Goal: Contribute content

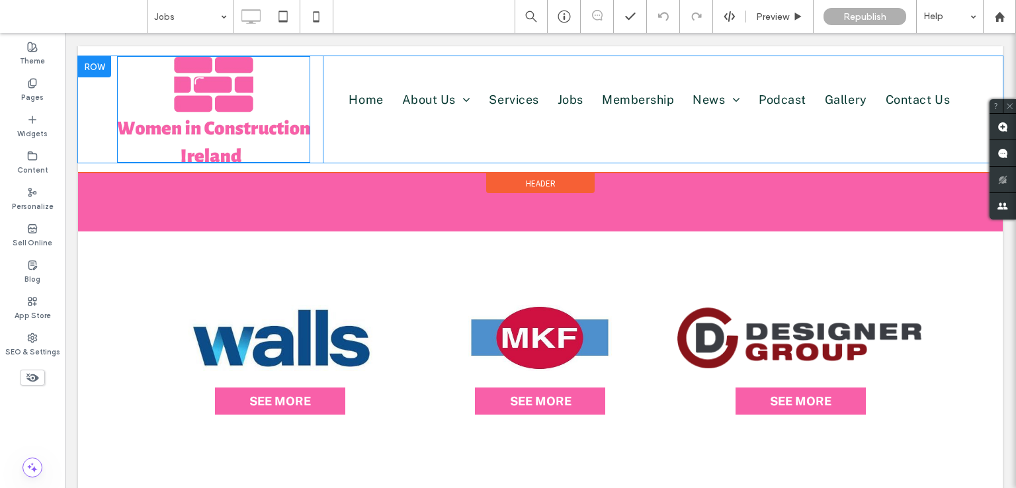
scroll to position [132, 0]
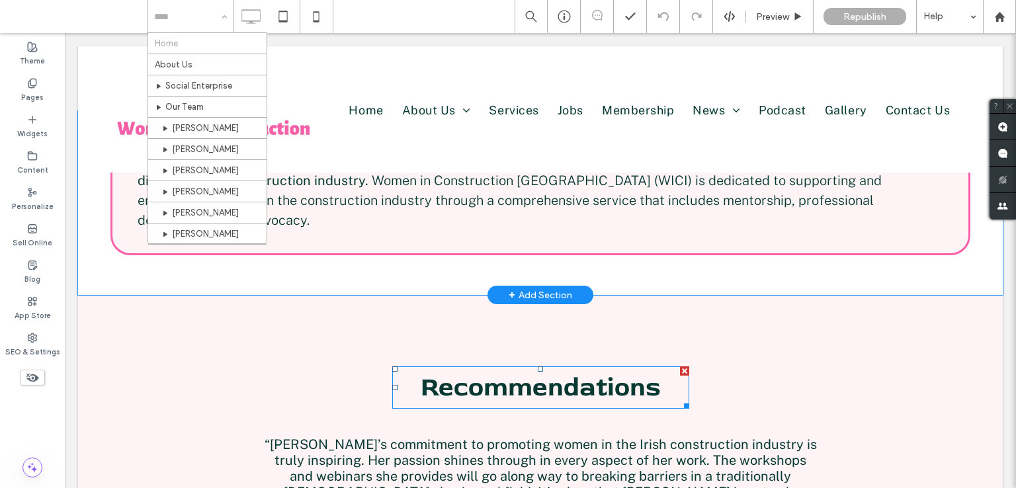
scroll to position [2067, 0]
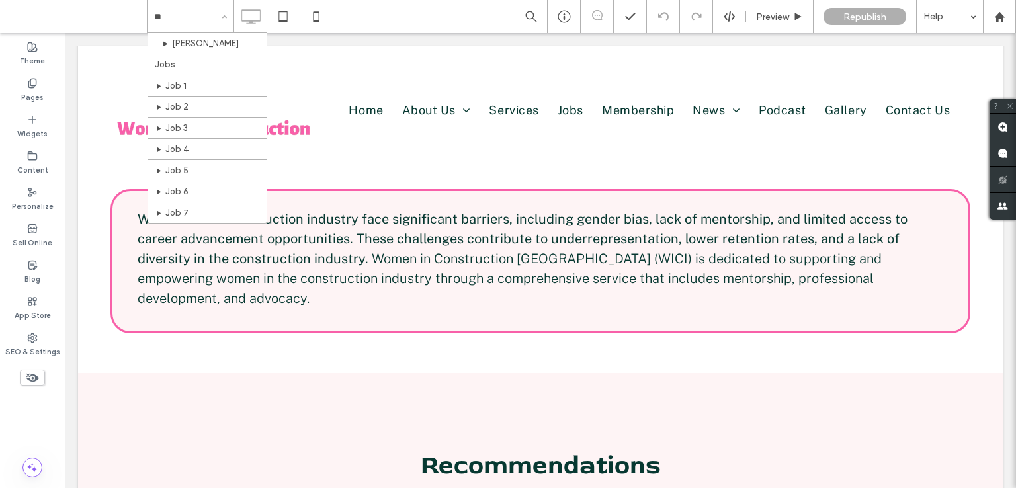
type input "***"
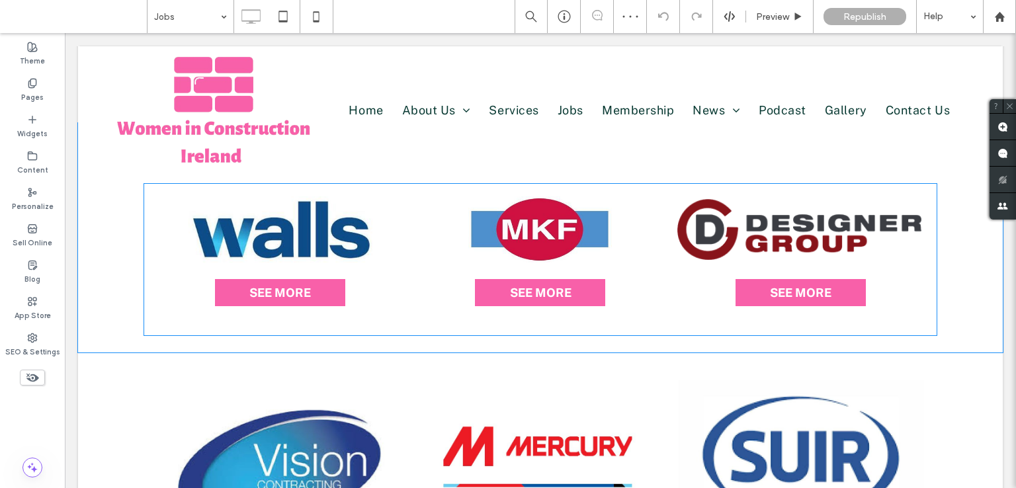
scroll to position [265, 0]
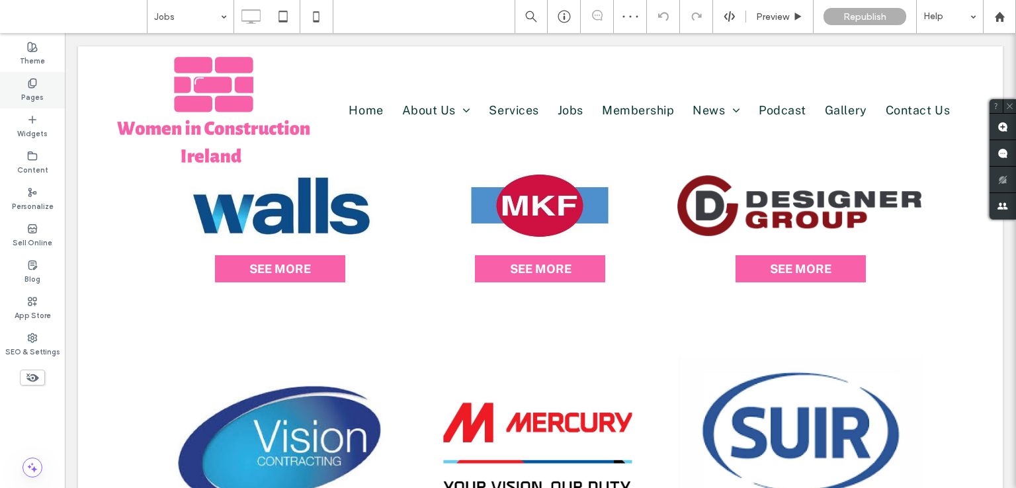
click at [40, 87] on div "Pages" at bounding box center [32, 90] width 65 height 36
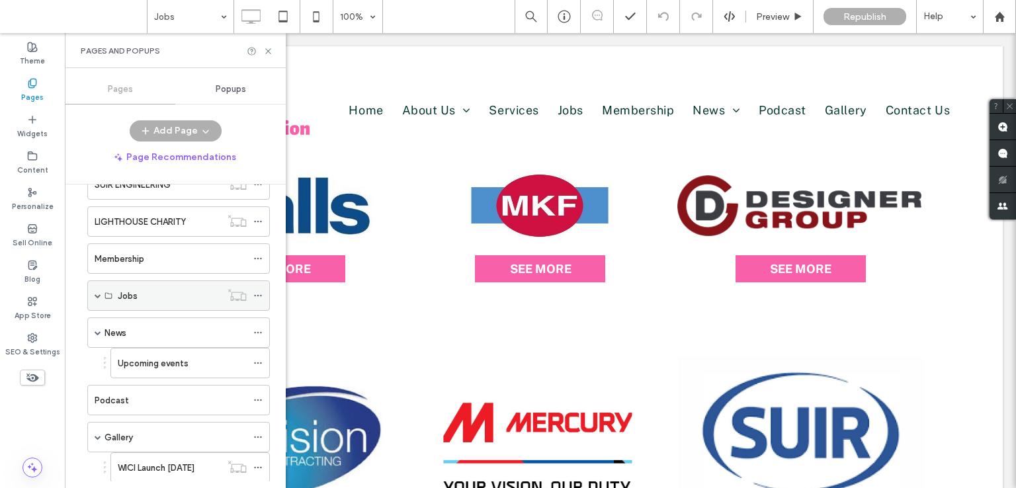
scroll to position [331, 0]
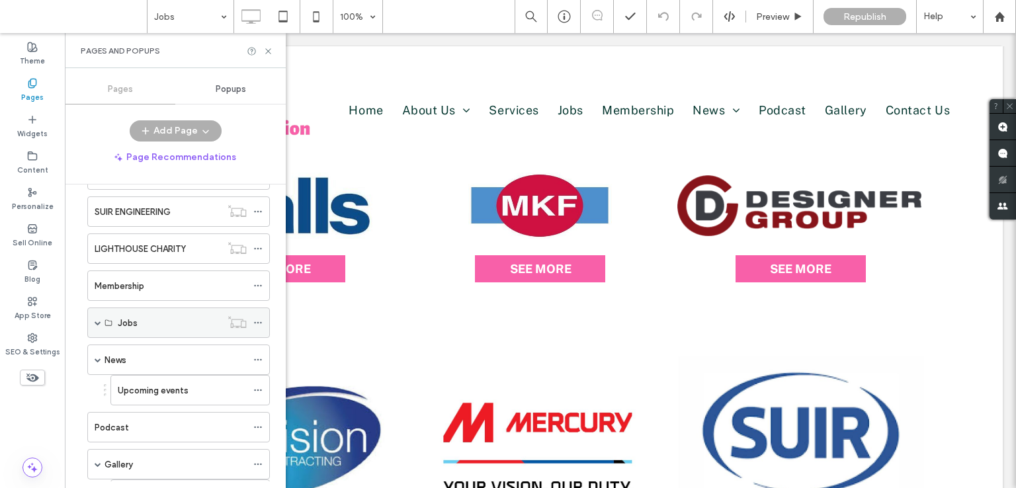
click at [93, 318] on div "Jobs" at bounding box center [178, 323] width 183 height 30
click at [100, 320] on span at bounding box center [98, 323] width 7 height 7
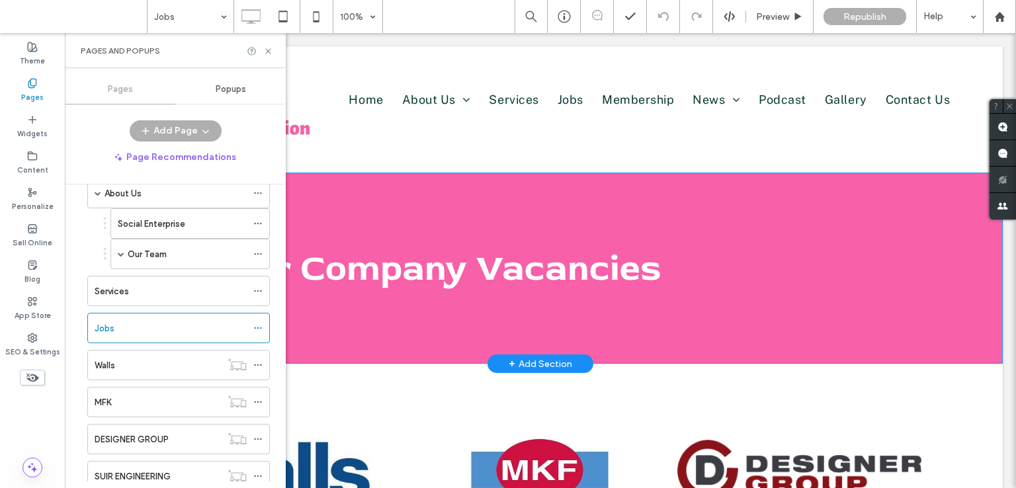
scroll to position [0, 0]
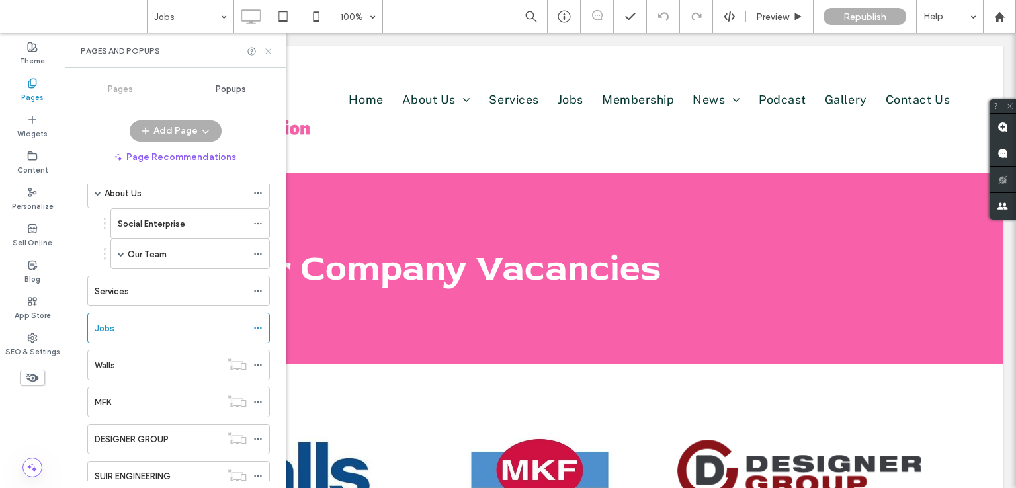
drag, startPoint x: 269, startPoint y: 51, endPoint x: 187, endPoint y: 150, distance: 128.7
click at [269, 51] on icon at bounding box center [268, 51] width 10 height 10
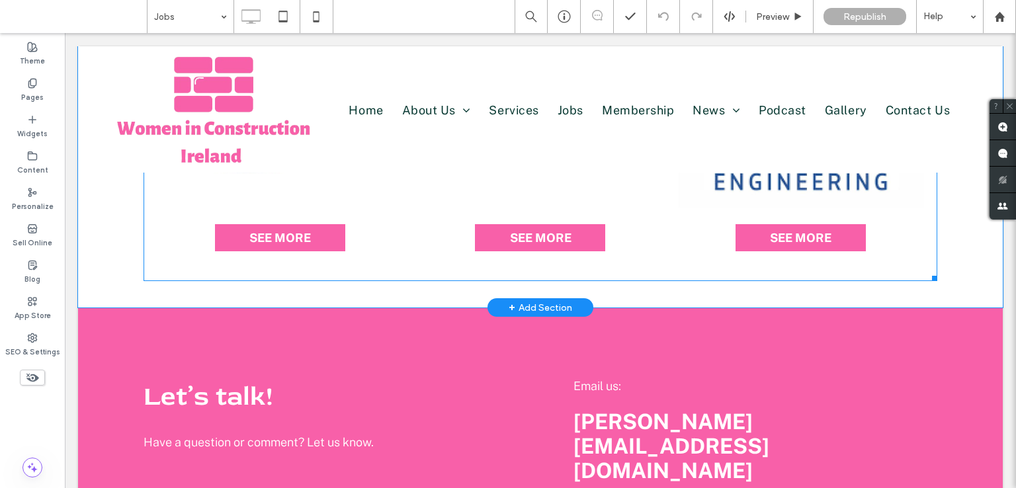
scroll to position [397, 0]
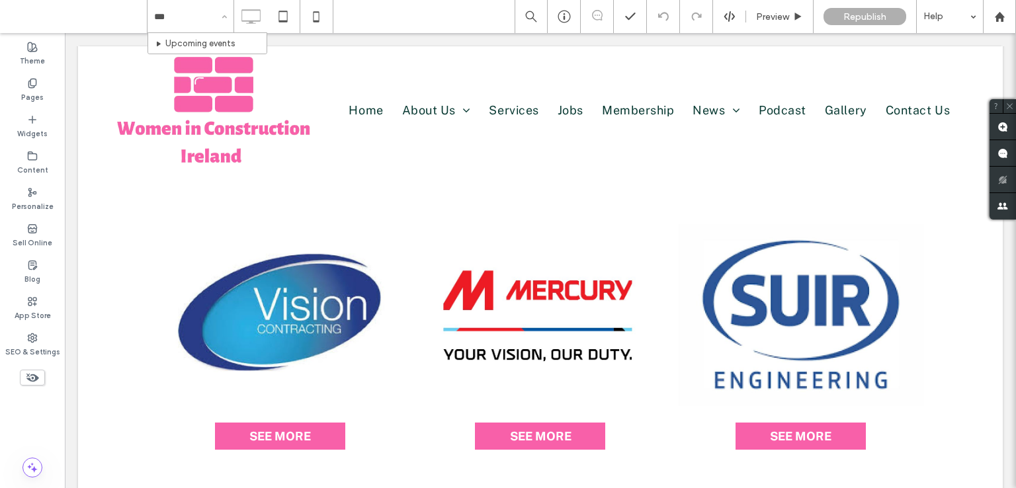
type input "****"
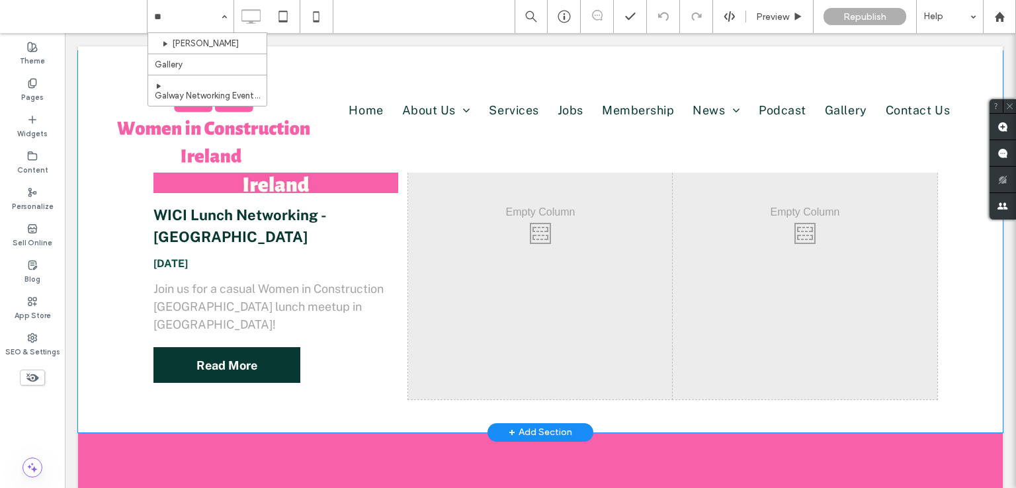
scroll to position [66, 0]
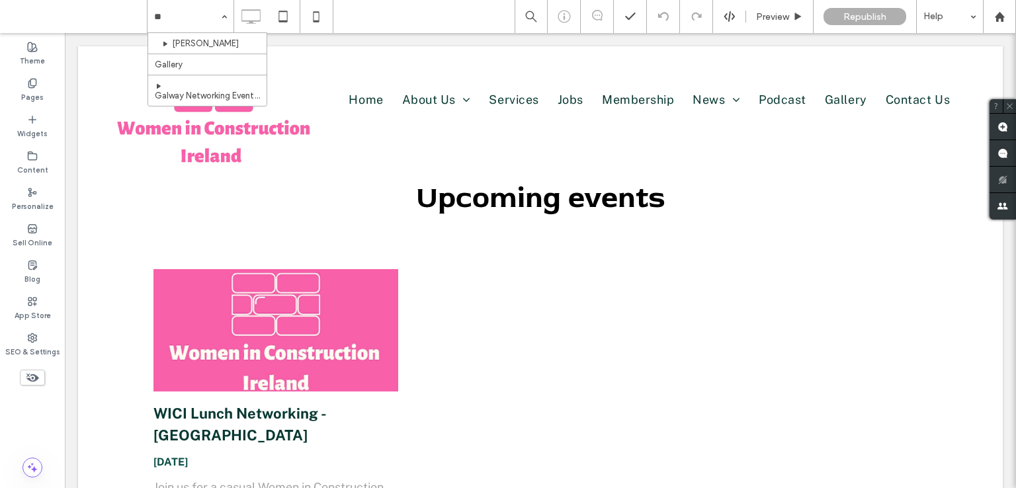
type input "**"
type input "***"
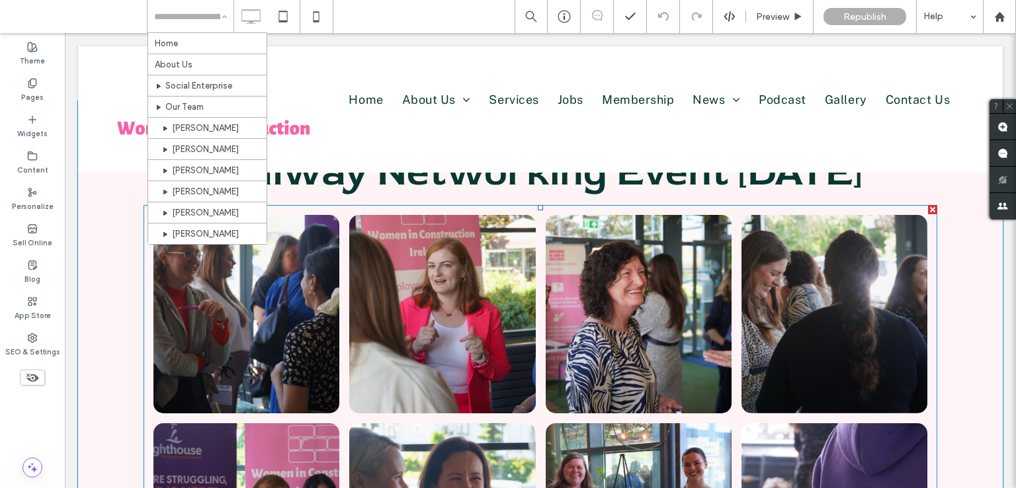
scroll to position [132, 0]
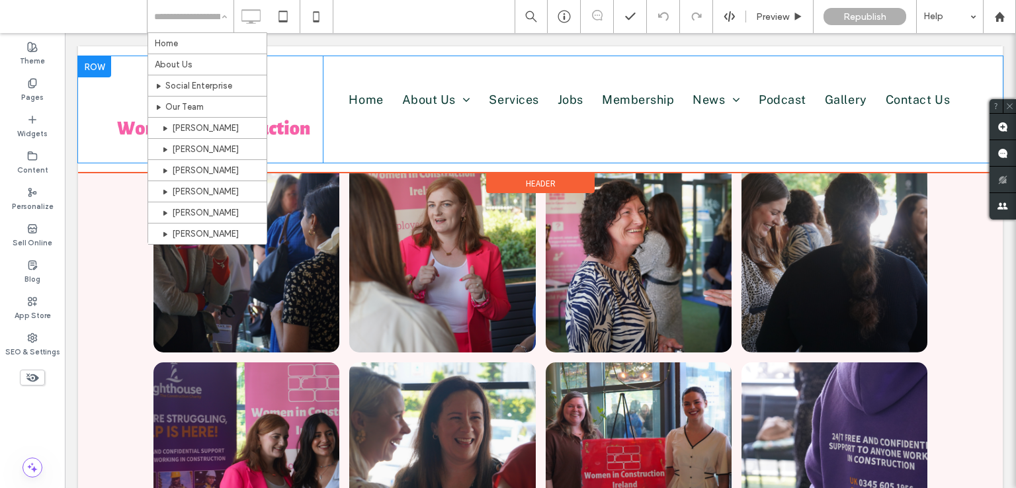
click at [370, 131] on div "Home About Us Social Enterprise Our Team Services Jobs Membership News Upcoming…" at bounding box center [650, 109] width 654 height 107
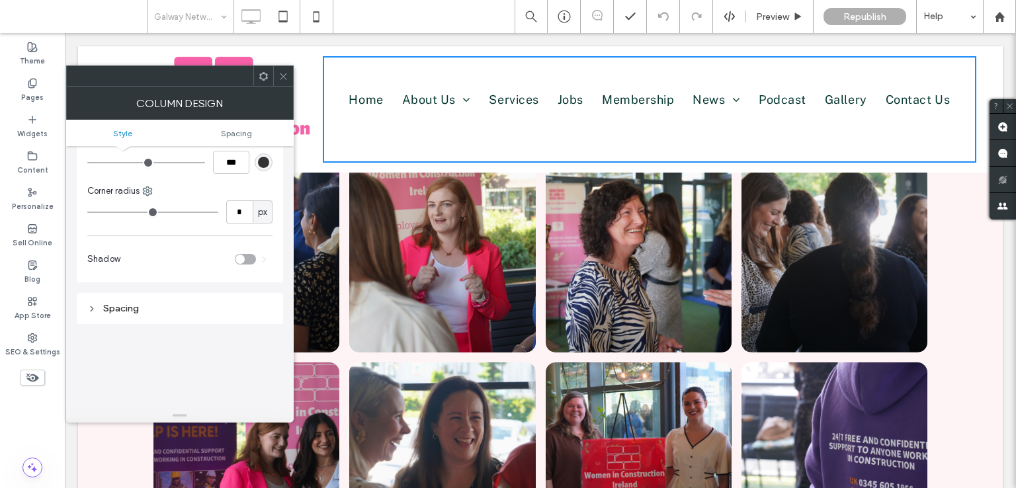
click at [282, 75] on icon at bounding box center [283, 76] width 10 height 10
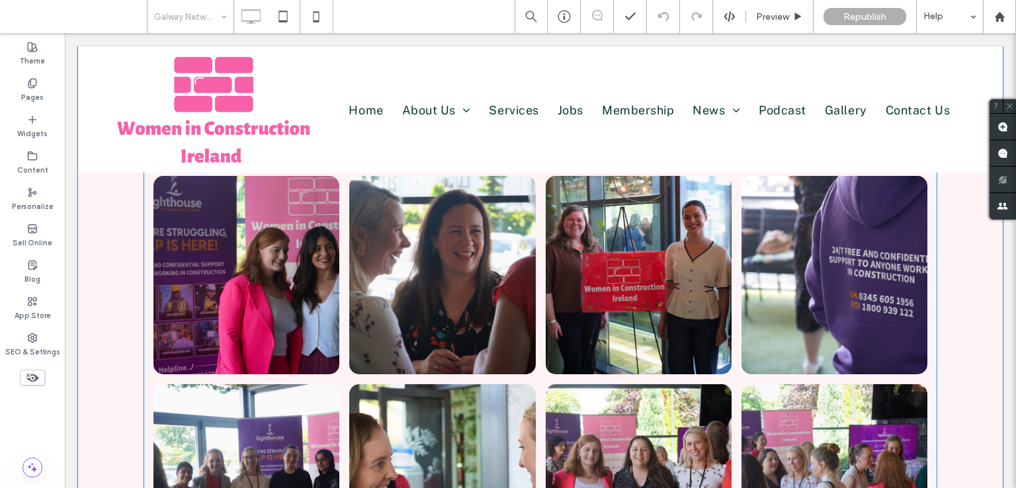
scroll to position [66, 0]
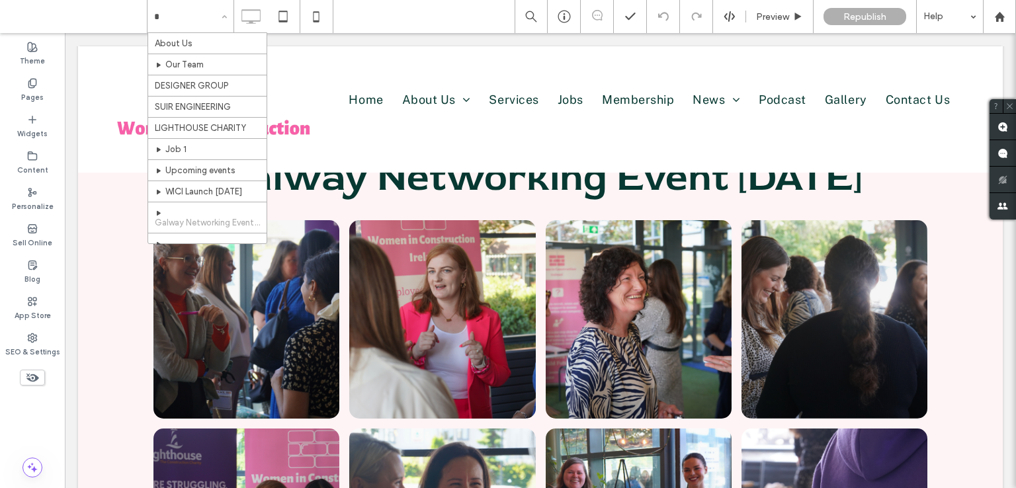
type input "**"
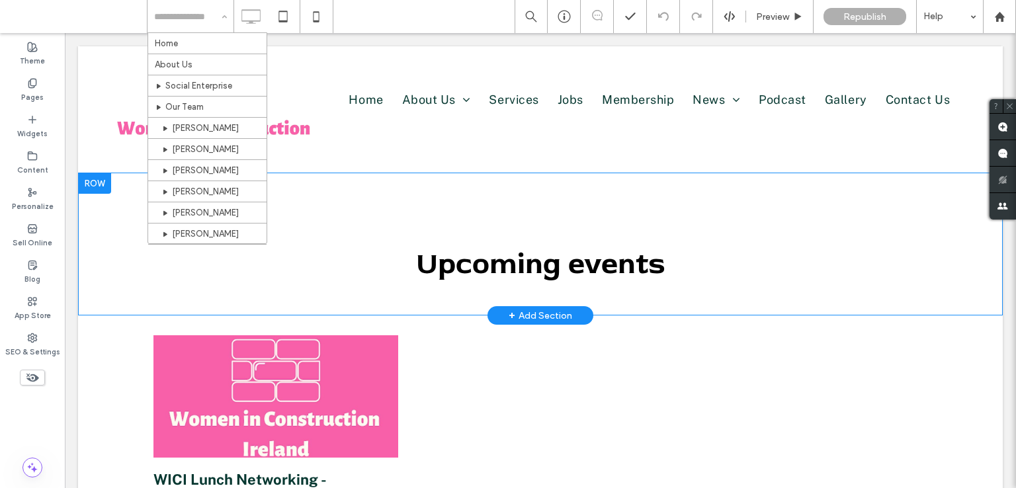
click at [341, 207] on div "U pcoming events Click To Paste Row + Add Section" at bounding box center [540, 244] width 925 height 143
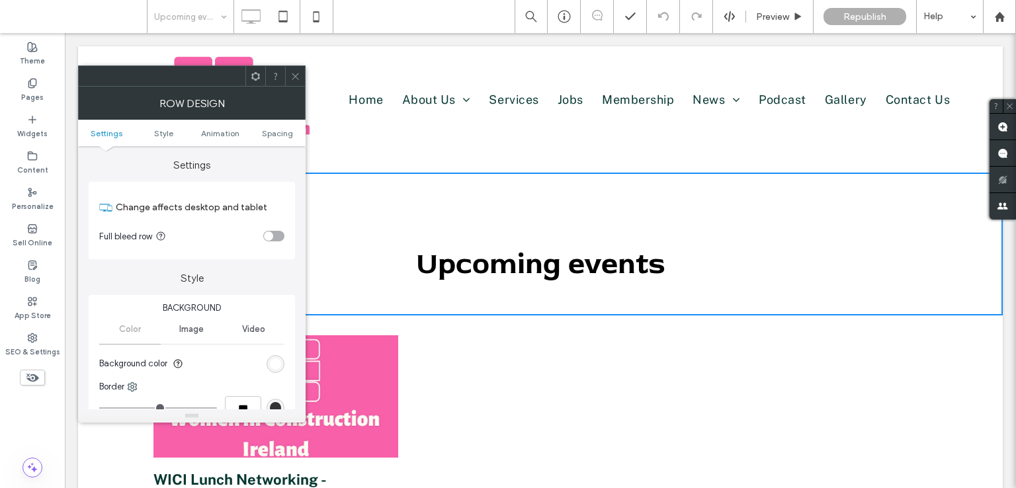
click at [296, 78] on icon at bounding box center [295, 76] width 10 height 10
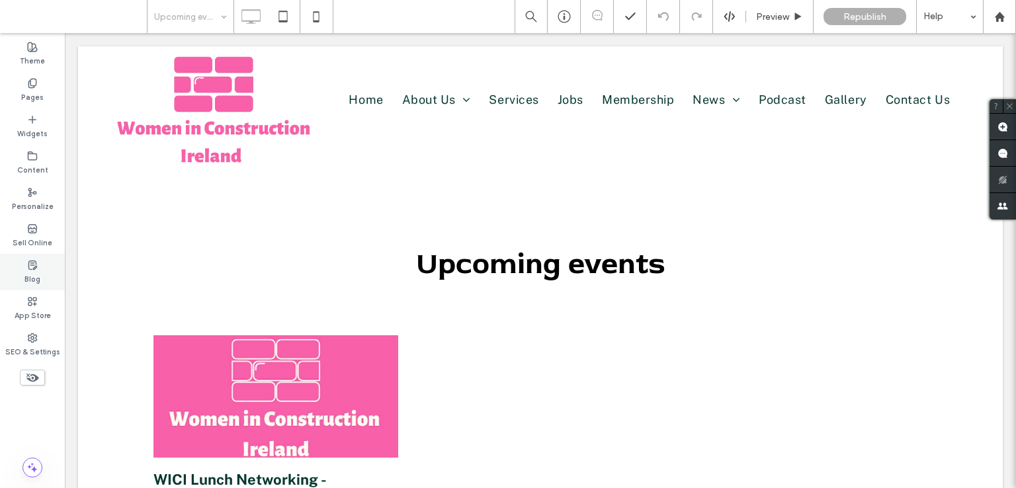
click at [35, 275] on label "Blog" at bounding box center [32, 278] width 16 height 15
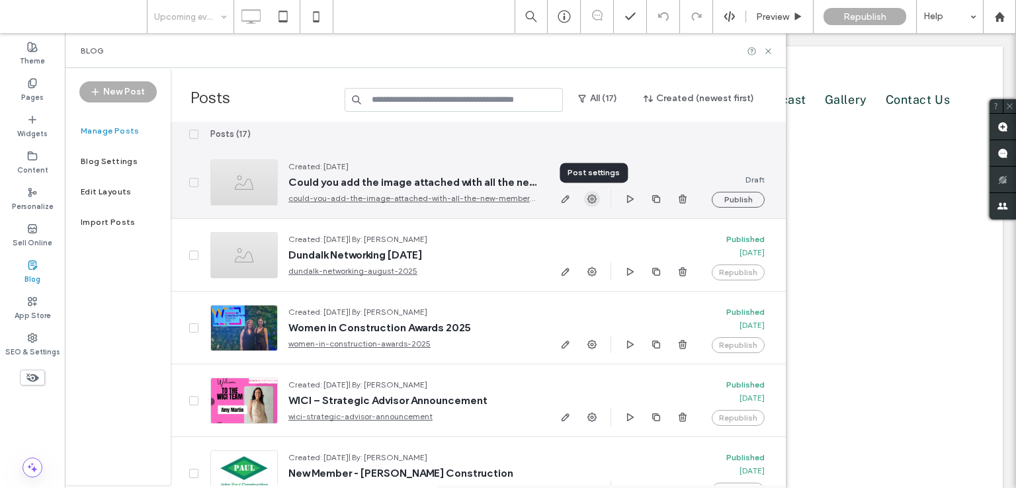
click at [589, 195] on use "button" at bounding box center [591, 198] width 9 height 9
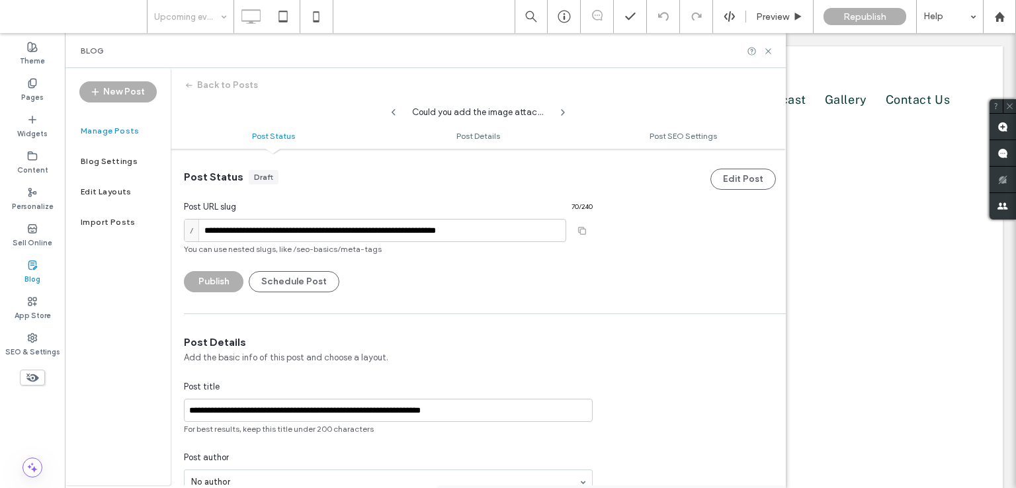
scroll to position [331, 0]
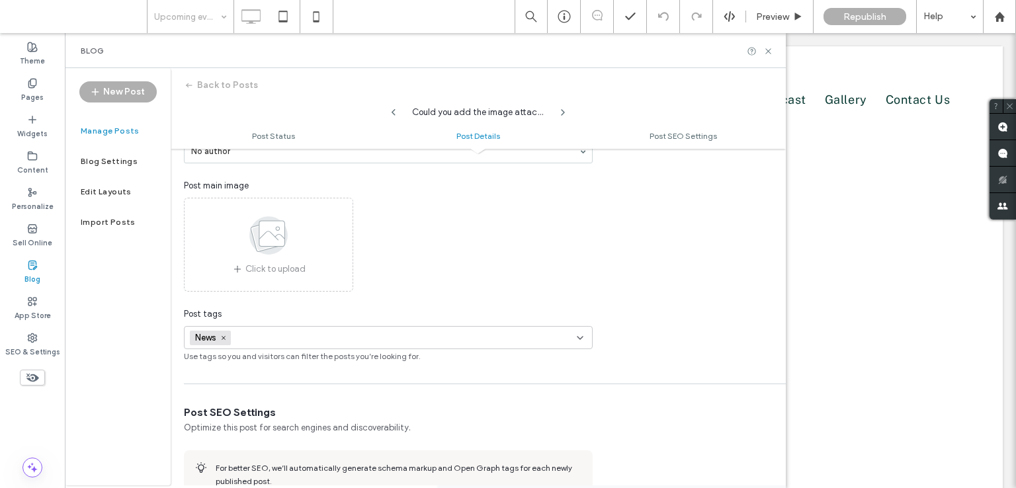
click at [261, 240] on use at bounding box center [268, 235] width 38 height 38
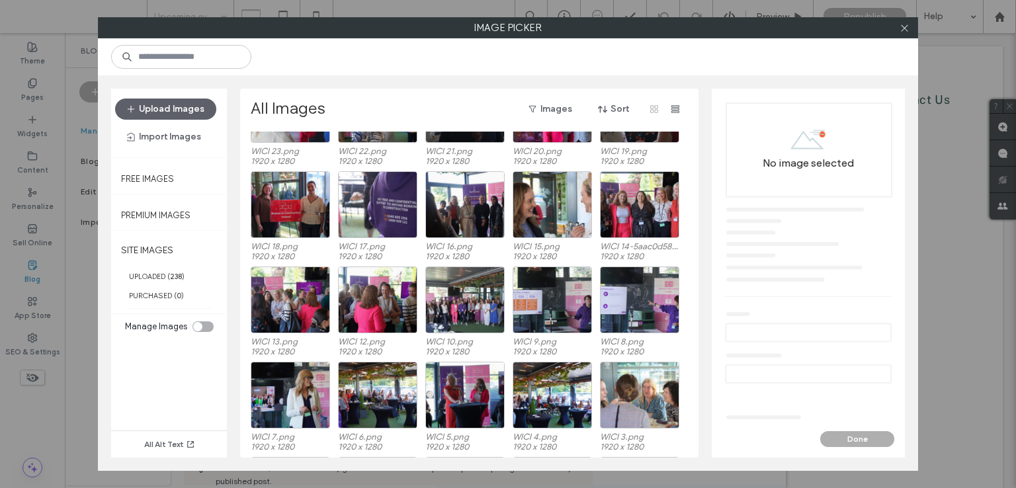
scroll to position [1431, 0]
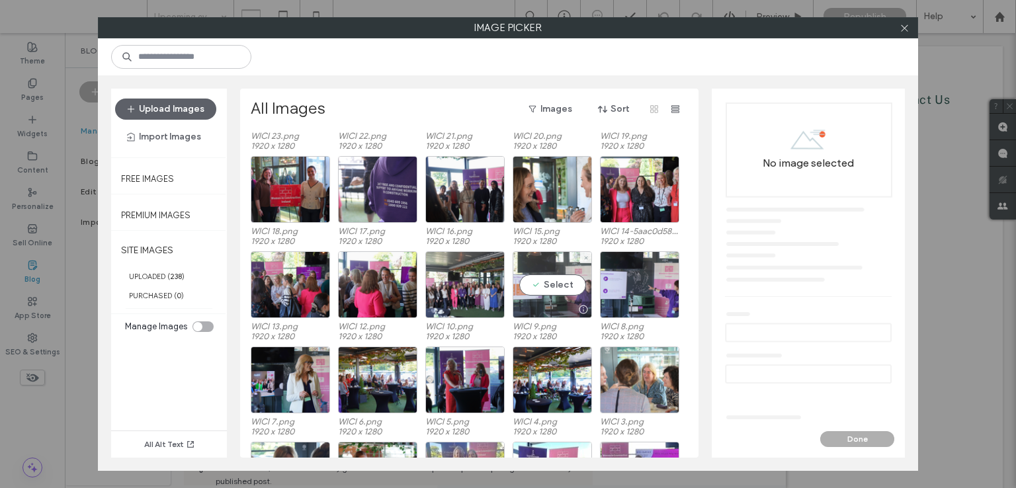
click at [535, 286] on div "Select" at bounding box center [552, 284] width 79 height 67
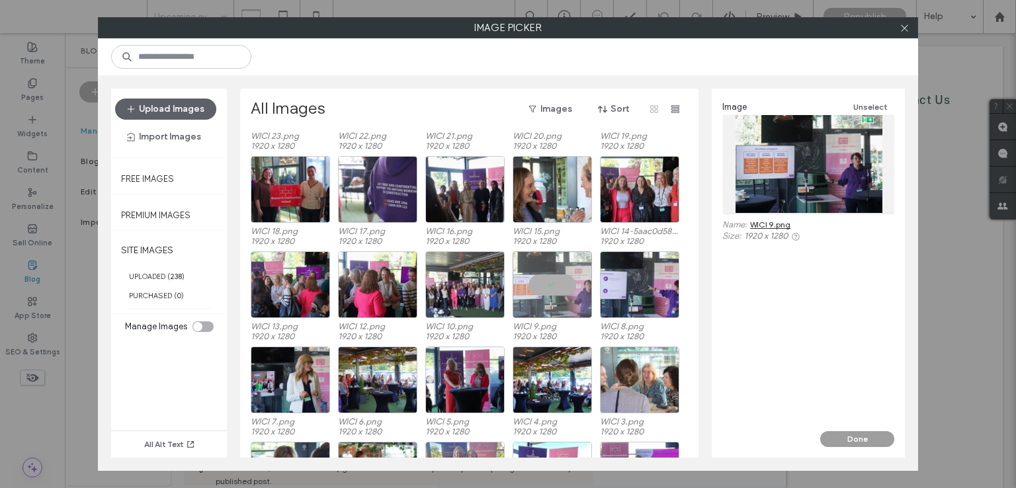
click at [845, 437] on button "Done" at bounding box center [857, 439] width 74 height 16
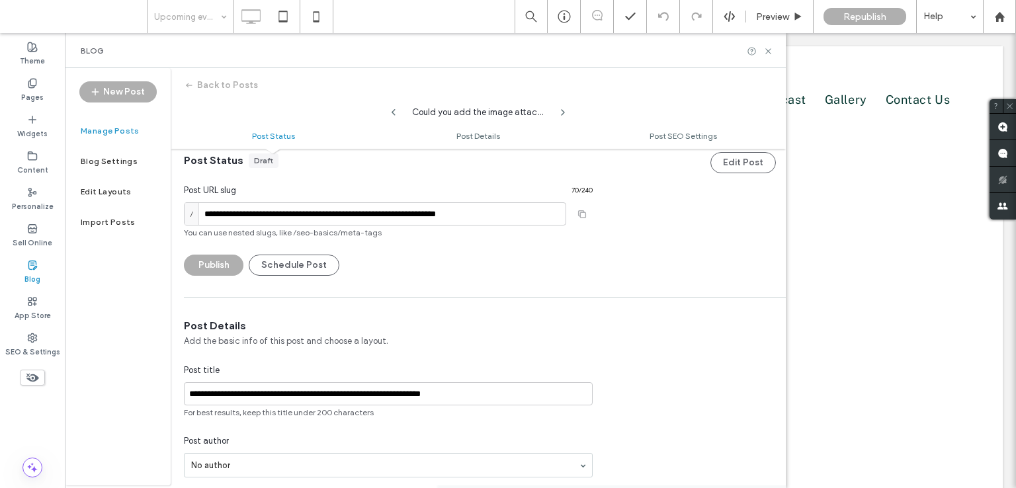
scroll to position [0, 0]
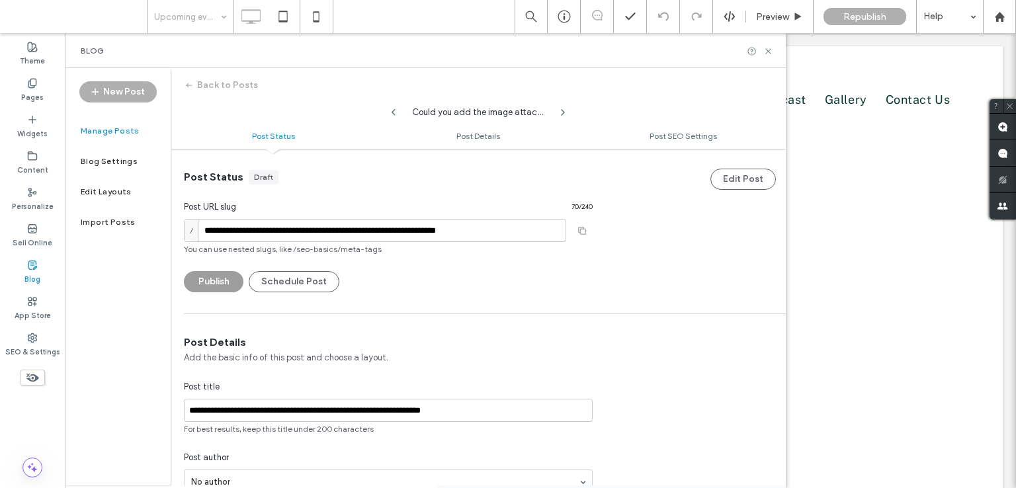
click at [209, 283] on button "Publish" at bounding box center [214, 281] width 60 height 21
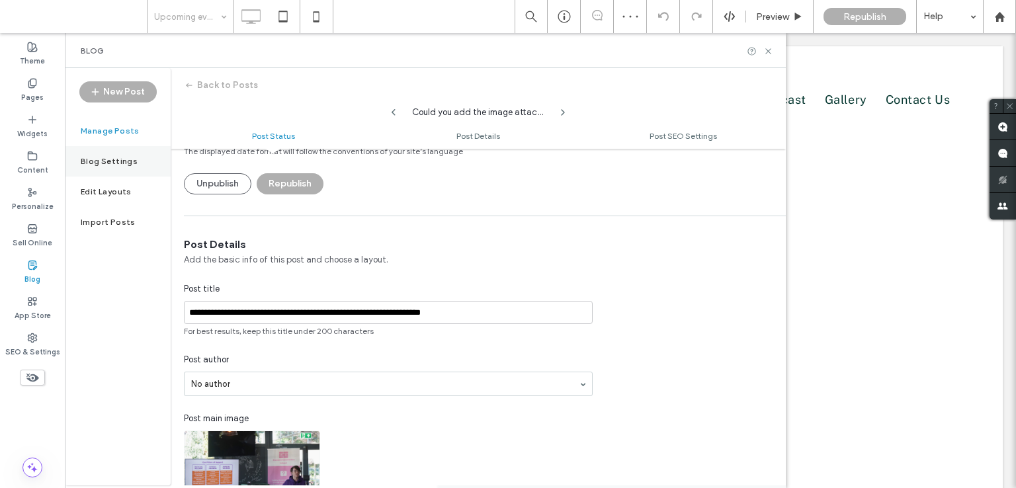
scroll to position [132, 0]
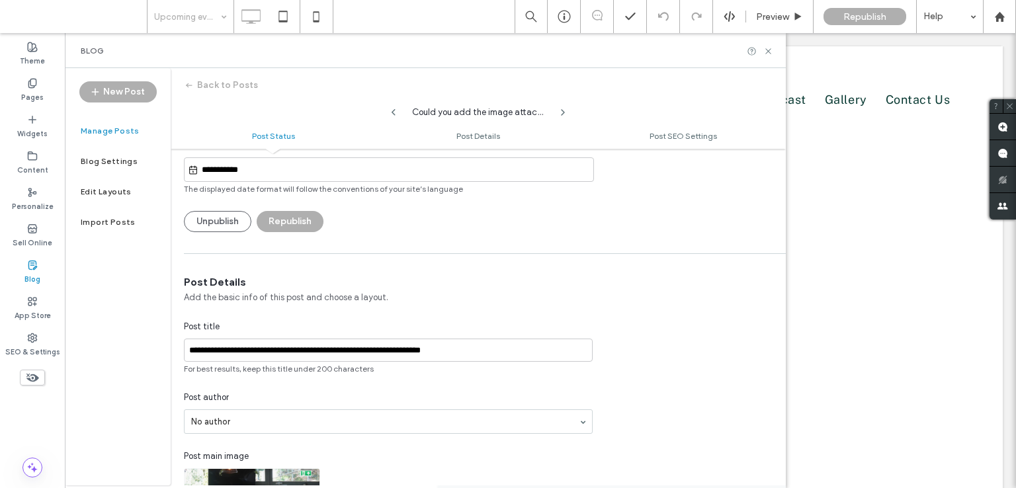
click at [118, 130] on label "Manage Posts" at bounding box center [110, 130] width 59 height 9
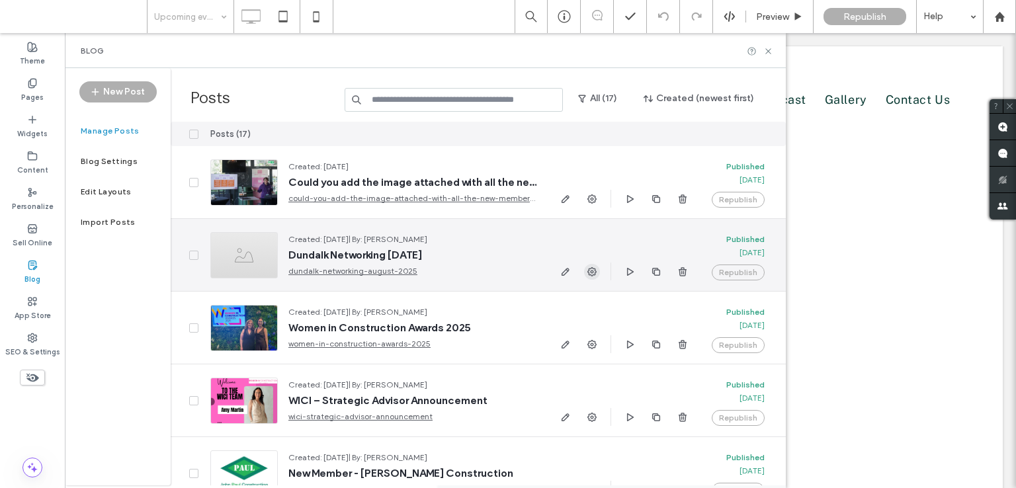
click at [591, 270] on icon "button" at bounding box center [592, 272] width 11 height 11
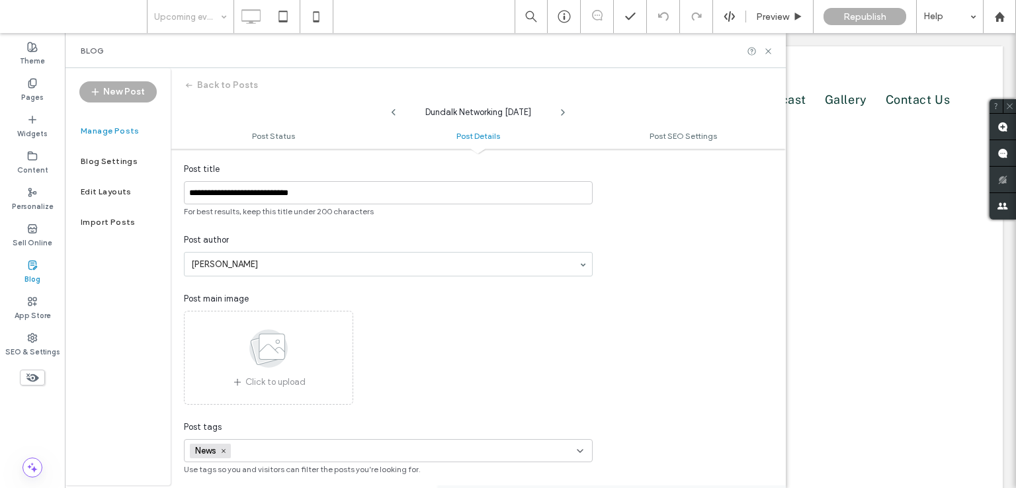
scroll to position [357, 0]
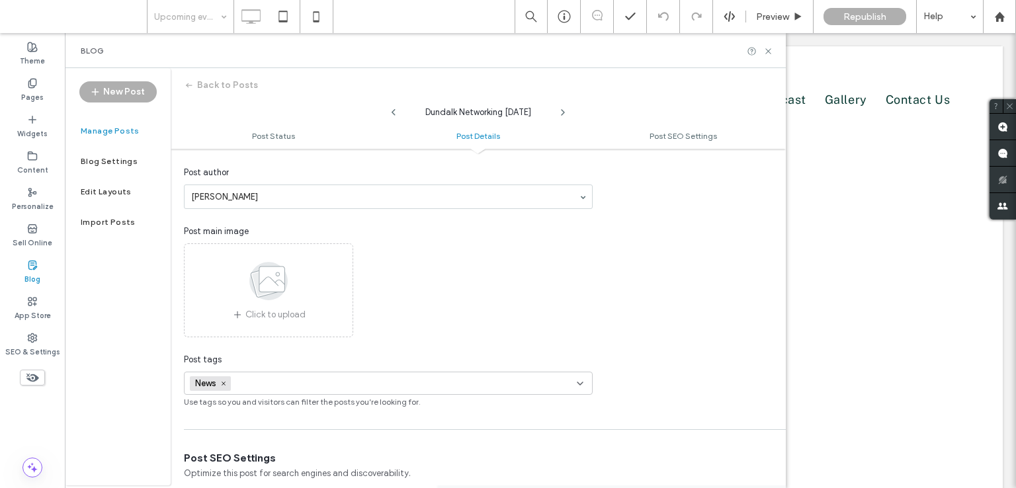
click at [280, 272] on use at bounding box center [268, 281] width 38 height 38
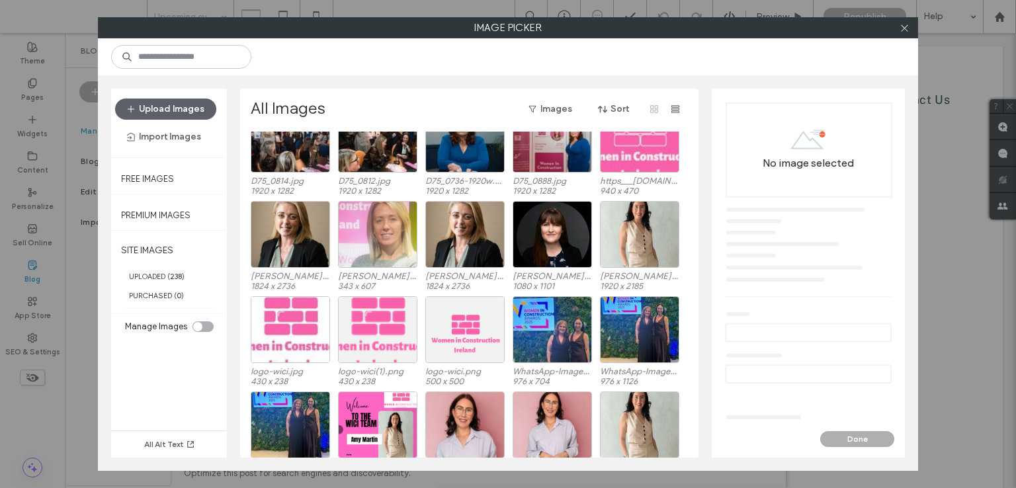
scroll to position [2119, 0]
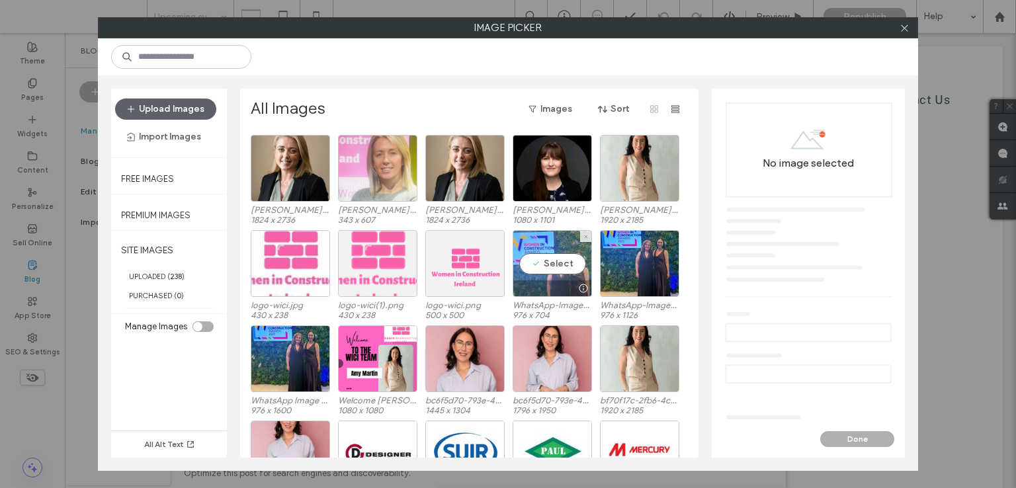
click at [545, 265] on div "Select" at bounding box center [552, 263] width 79 height 67
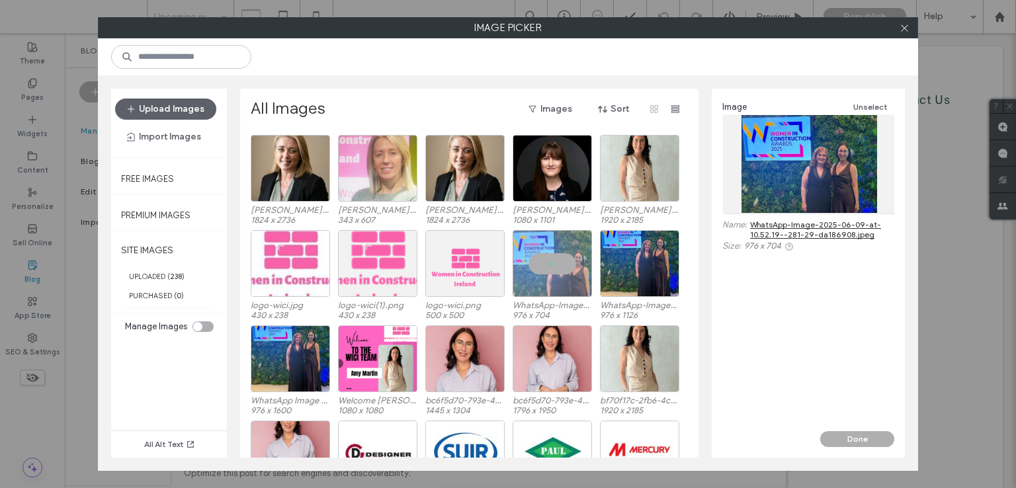
click at [863, 436] on button "Done" at bounding box center [857, 439] width 74 height 16
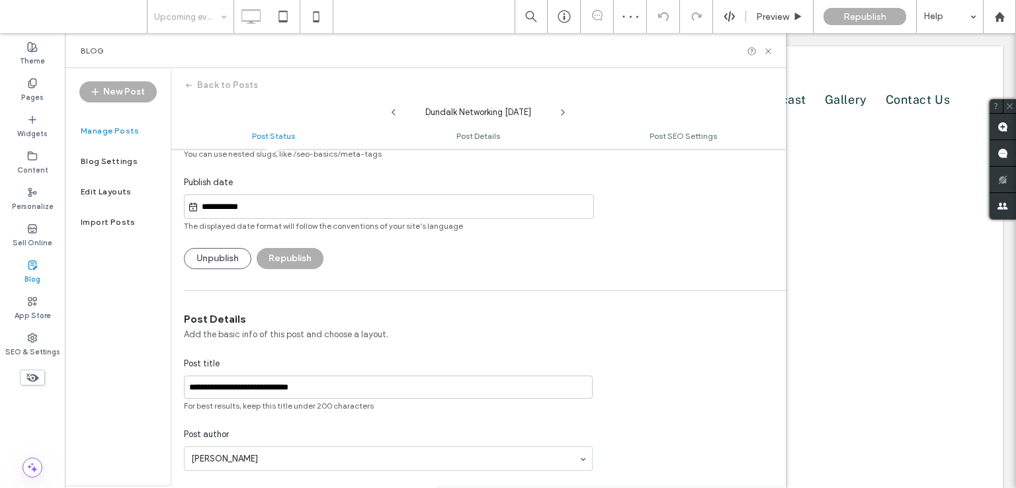
scroll to position [0, 0]
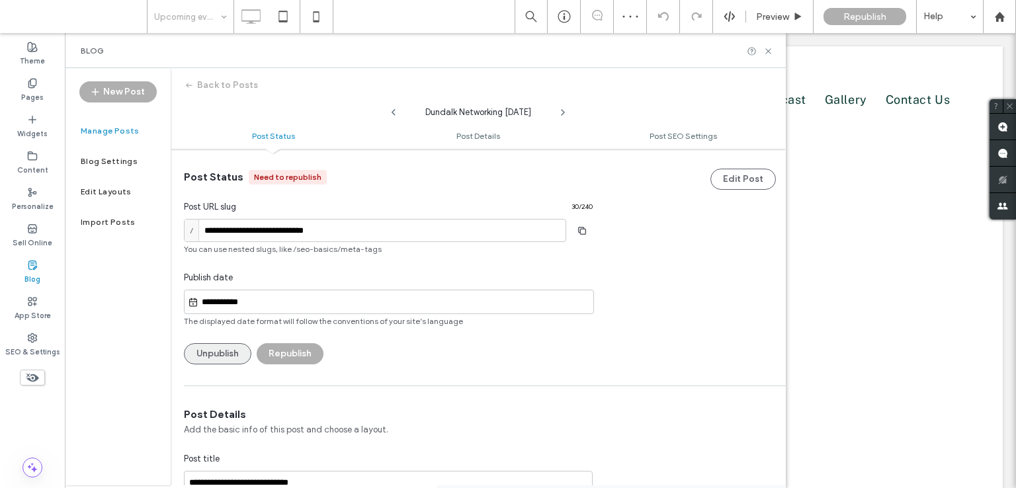
click at [218, 353] on button "Unpublish" at bounding box center [217, 353] width 67 height 21
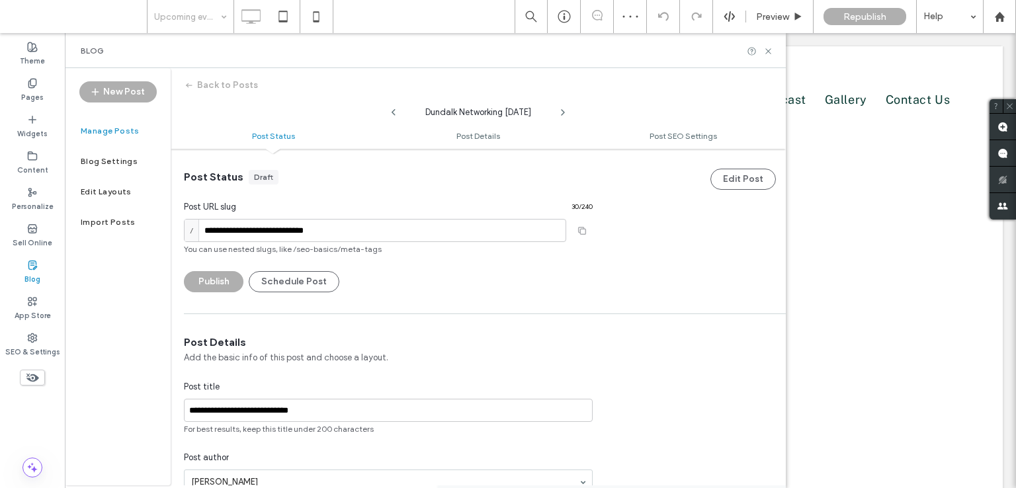
drag, startPoint x: 218, startPoint y: 353, endPoint x: 375, endPoint y: 368, distance: 157.6
click at [216, 277] on button "Publish" at bounding box center [214, 281] width 60 height 21
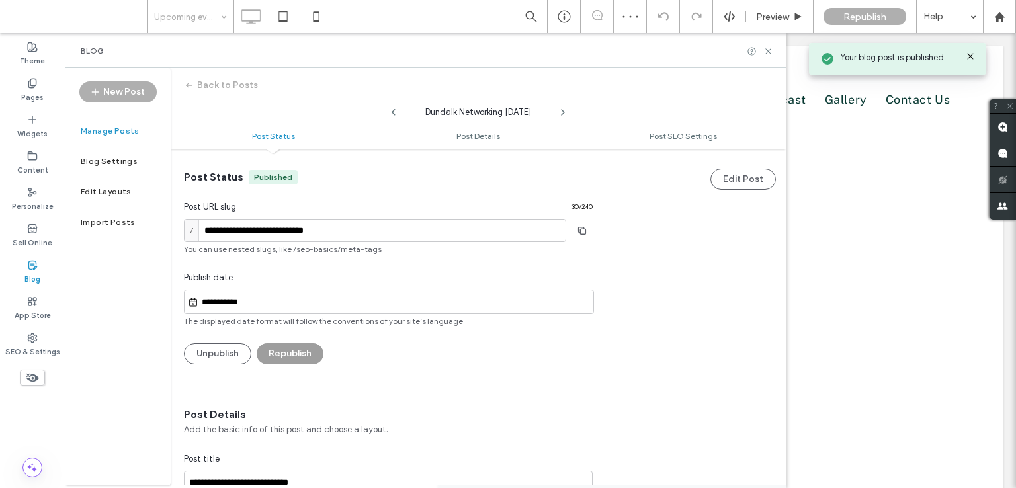
click at [288, 351] on button "Republish" at bounding box center [290, 353] width 67 height 21
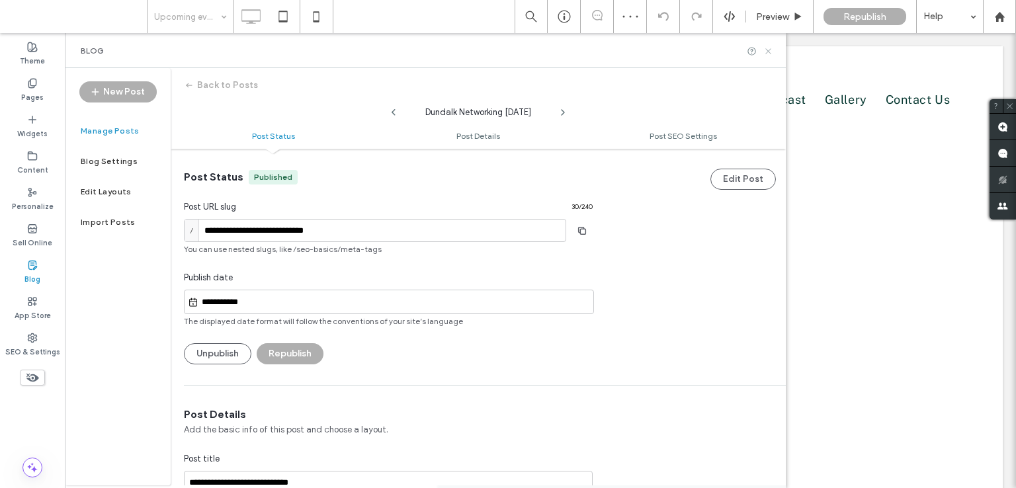
click at [771, 48] on icon at bounding box center [768, 51] width 10 height 10
